Goal: Navigation & Orientation: Find specific page/section

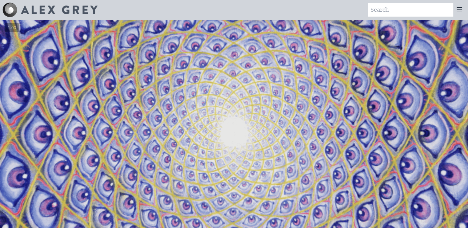
scroll to position [62, 0]
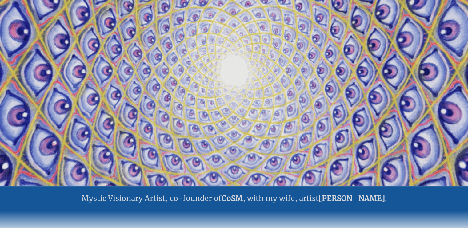
drag, startPoint x: 197, startPoint y: 106, endPoint x: 190, endPoint y: 76, distance: 30.5
click at [190, 76] on video "Your browser does not support the video tag." at bounding box center [234, 72] width 616 height 346
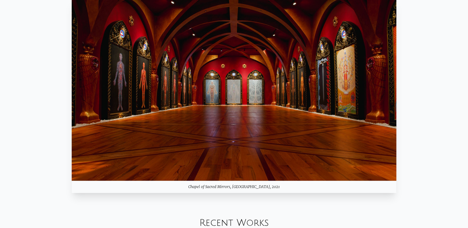
scroll to position [523, 0]
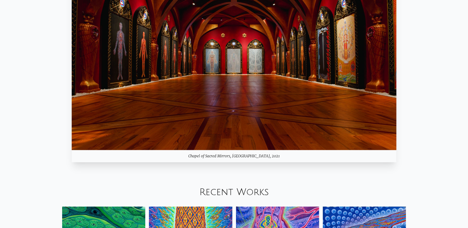
click at [113, 60] on img at bounding box center [234, 59] width 325 height 183
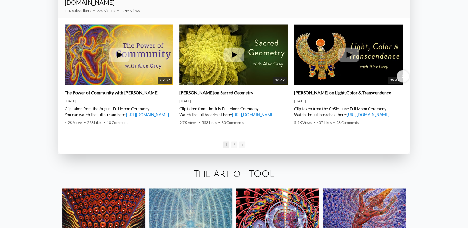
scroll to position [1077, 0]
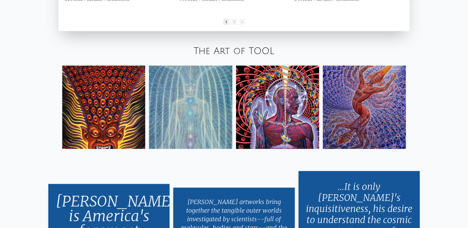
click at [138, 117] on img at bounding box center [103, 107] width 83 height 83
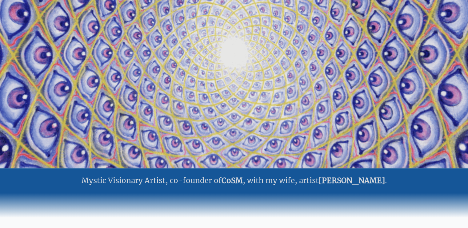
scroll to position [0, 0]
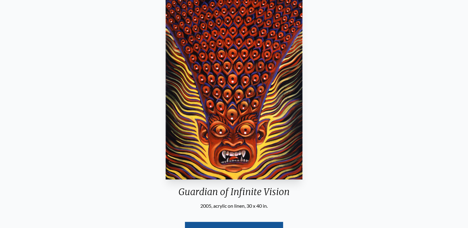
scroll to position [31, 0]
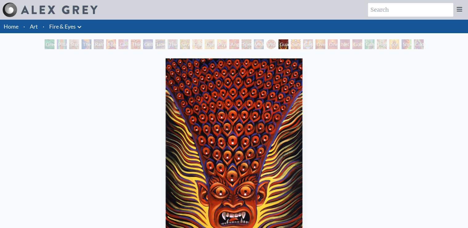
scroll to position [123, 0]
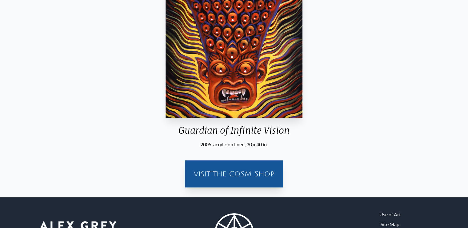
drag, startPoint x: 243, startPoint y: 49, endPoint x: 238, endPoint y: 46, distance: 5.8
